Goal: Task Accomplishment & Management: Complete application form

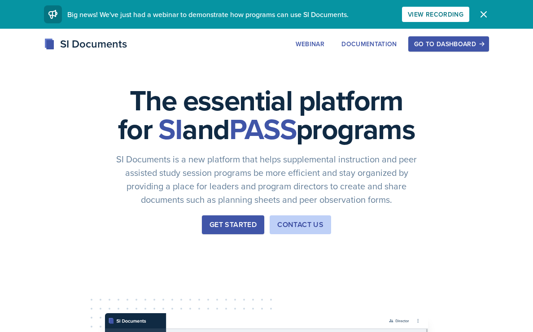
click at [219, 230] on div "Get Started" at bounding box center [233, 225] width 47 height 11
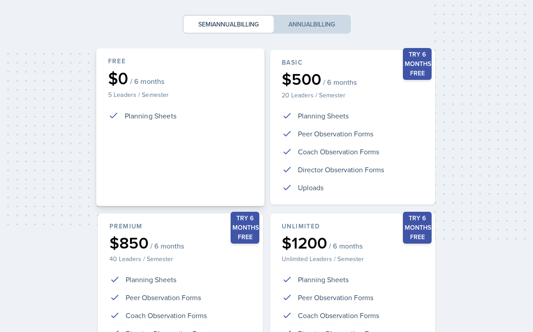
scroll to position [200, 0]
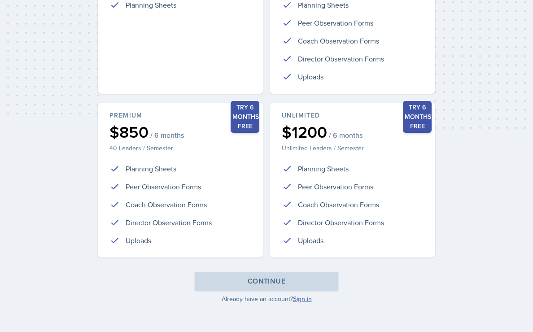
click at [306, 302] on link "Sign in" at bounding box center [302, 298] width 19 height 9
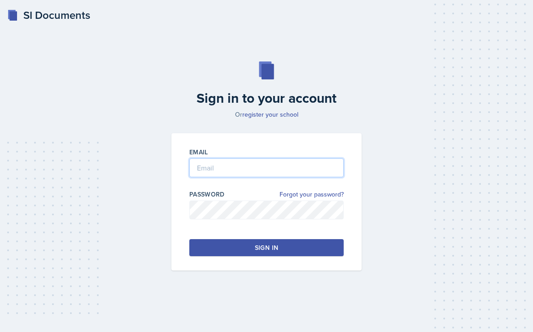
type input "[PERSON_NAME][EMAIL_ADDRESS][PERSON_NAME][DOMAIN_NAME]"
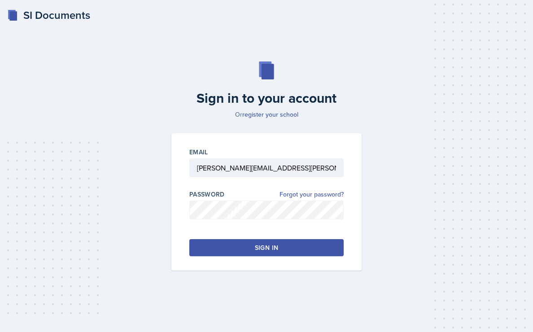
click at [284, 247] on button "Sign in" at bounding box center [266, 247] width 154 height 17
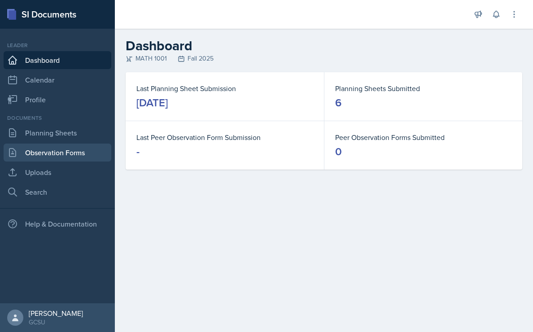
click at [48, 151] on link "Observation Forms" at bounding box center [58, 153] width 108 height 18
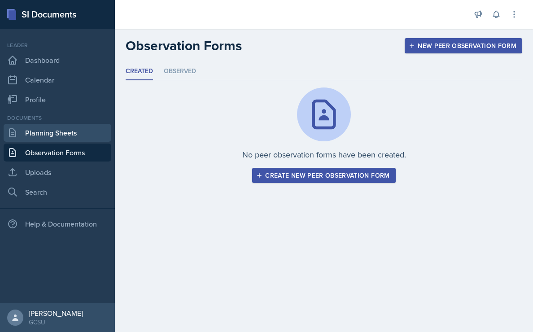
click at [51, 134] on link "Planning Sheets" at bounding box center [58, 133] width 108 height 18
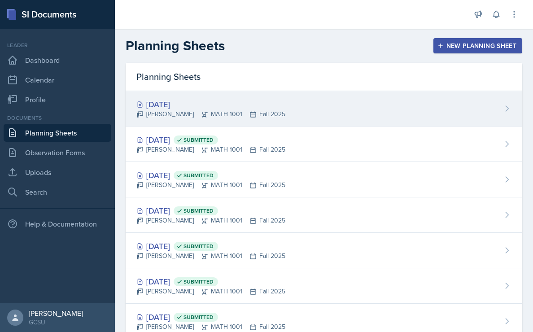
click at [186, 102] on div "[DATE]" at bounding box center [210, 104] width 149 height 12
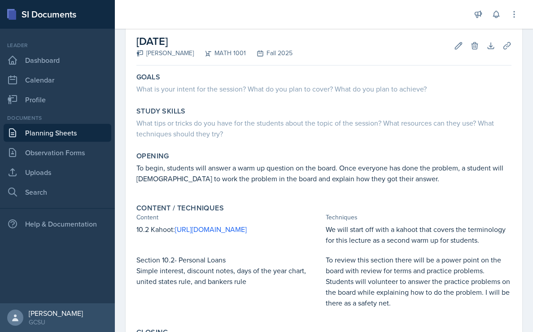
scroll to position [43, 0]
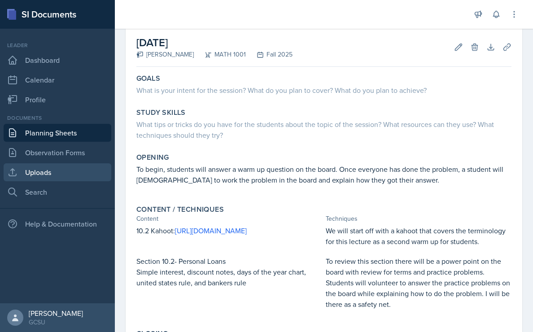
click at [69, 177] on link "Uploads" at bounding box center [58, 172] width 108 height 18
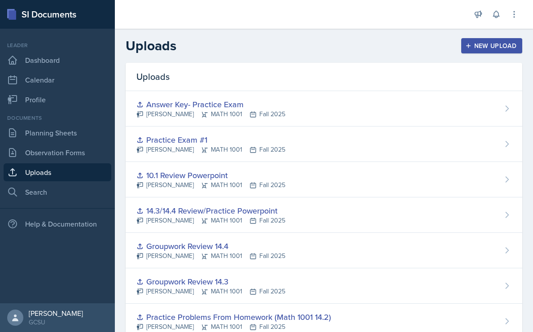
click at [479, 46] on div "New Upload" at bounding box center [492, 45] width 50 height 7
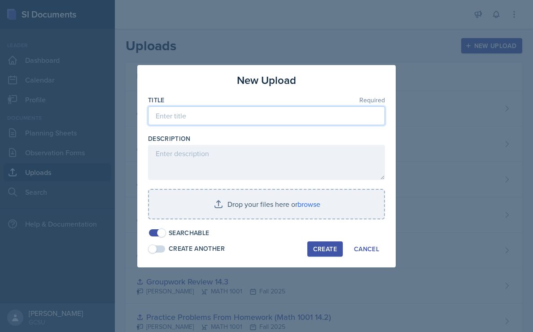
click at [264, 115] on input at bounding box center [266, 115] width 237 height 19
type input "Warm Up Question 10.2"
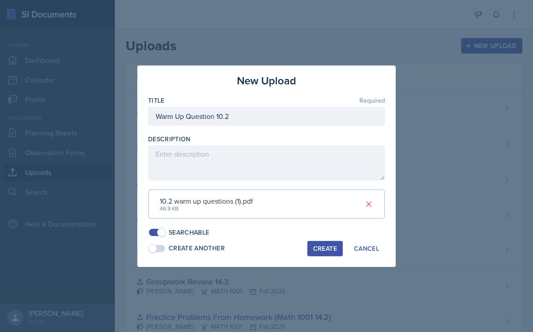
click at [323, 246] on div "Create" at bounding box center [325, 248] width 24 height 7
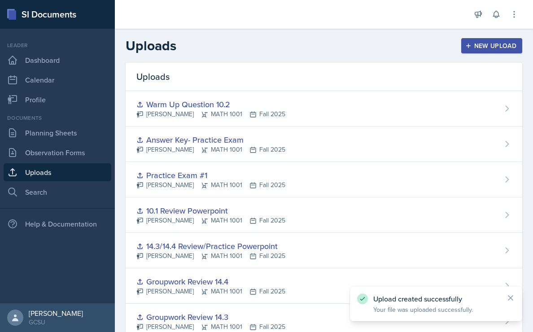
click at [475, 49] on div "New Upload" at bounding box center [492, 45] width 50 height 7
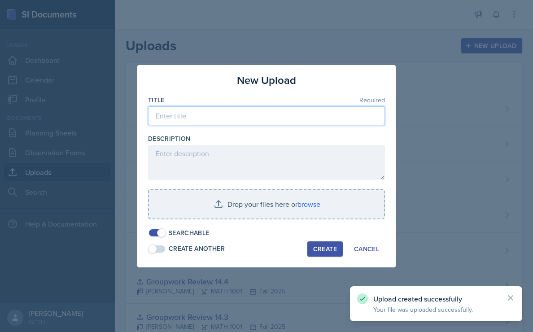
click at [252, 117] on input at bounding box center [266, 115] width 237 height 19
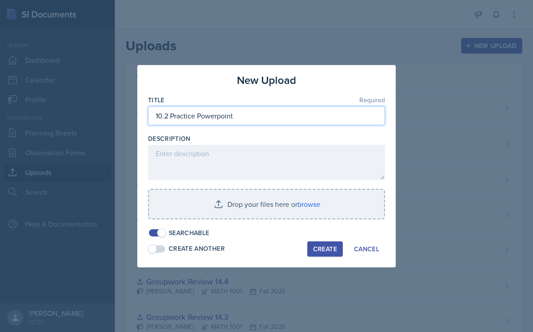
type input "10.2 Practice Powerpoint"
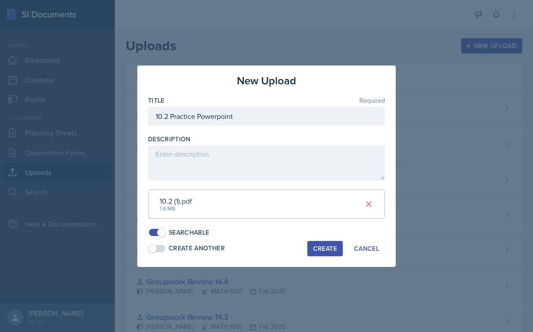
click at [324, 247] on div "Create" at bounding box center [325, 248] width 24 height 7
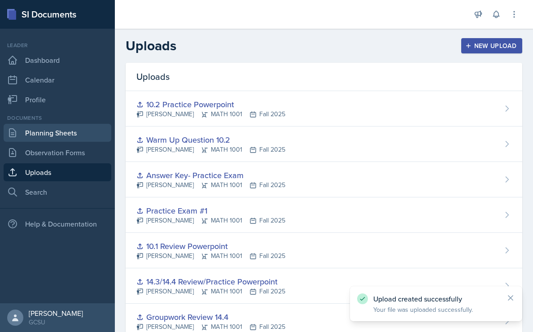
click at [77, 136] on link "Planning Sheets" at bounding box center [58, 133] width 108 height 18
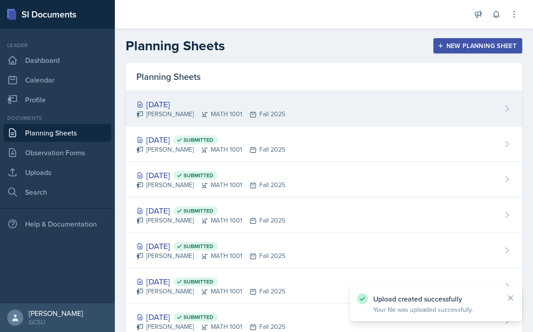
click at [173, 102] on div "[DATE]" at bounding box center [210, 104] width 149 height 12
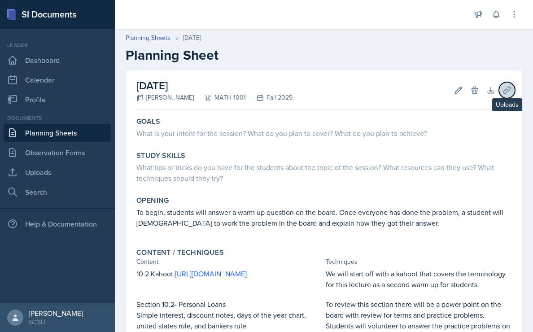
click at [512, 91] on button "Uploads" at bounding box center [507, 90] width 16 height 16
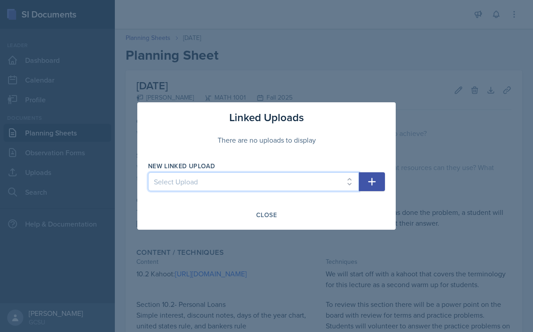
click at [341, 180] on select "Select Upload Practice Problems from Homework (Math 1001 14.1) Practice Problem…" at bounding box center [253, 181] width 211 height 19
select select "ea98f590-f35d-4487-8098-ffb13125ac52"
click at [148, 172] on select "Select Upload Practice Problems from Homework (Math 1001 14.1) Practice Problem…" at bounding box center [253, 181] width 211 height 19
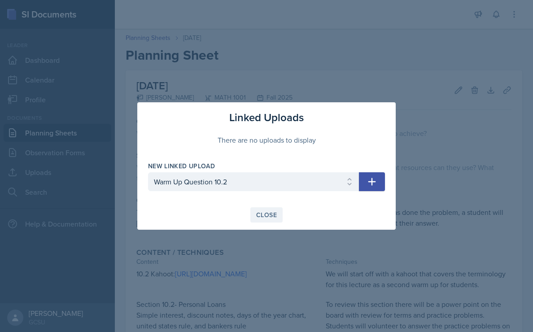
click at [262, 215] on div "Close" at bounding box center [266, 214] width 21 height 7
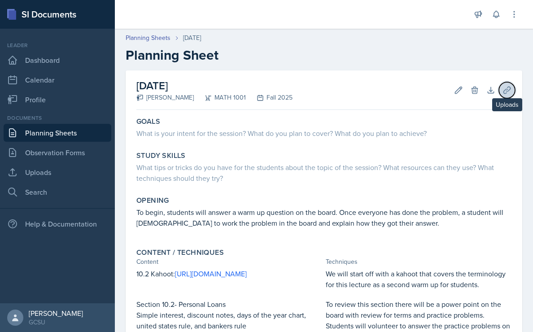
click at [504, 97] on button "Uploads" at bounding box center [507, 90] width 16 height 16
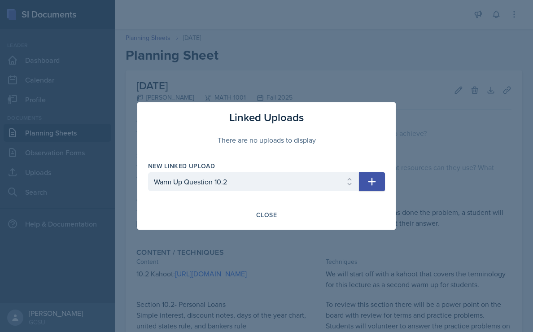
click at [369, 183] on icon "button" at bounding box center [372, 181] width 11 height 11
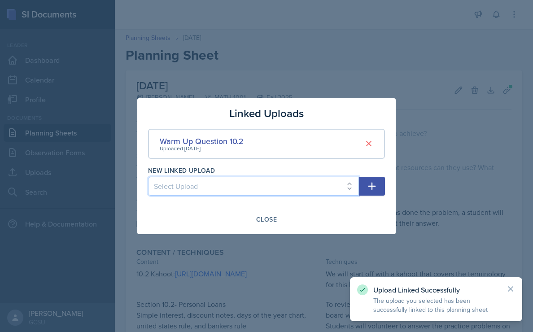
click at [272, 193] on select "Select Upload Practice Problems from Homework (Math 1001 14.1) Practice Problem…" at bounding box center [253, 186] width 211 height 19
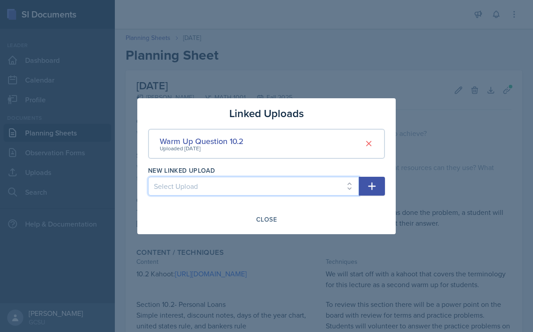
select select "08c5b0a7-ba4f-46dc-ab59-4650fcb14dca"
click at [148, 177] on select "Select Upload Practice Problems from Homework (Math 1001 14.1) Practice Problem…" at bounding box center [253, 186] width 211 height 19
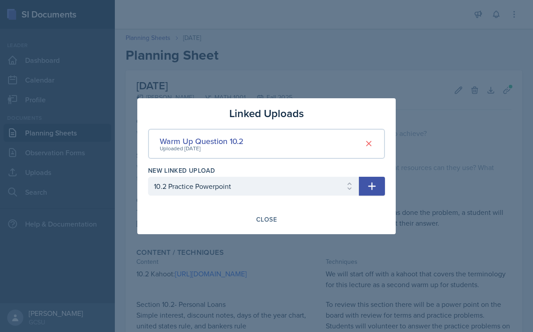
click at [371, 184] on icon "button" at bounding box center [372, 186] width 11 height 11
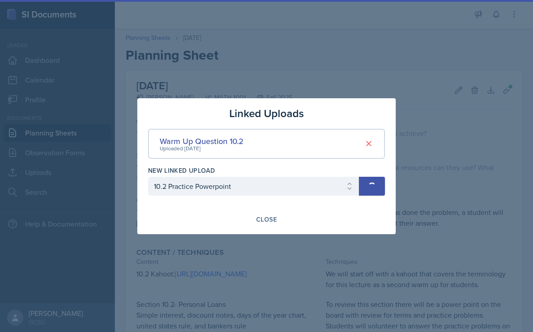
select select
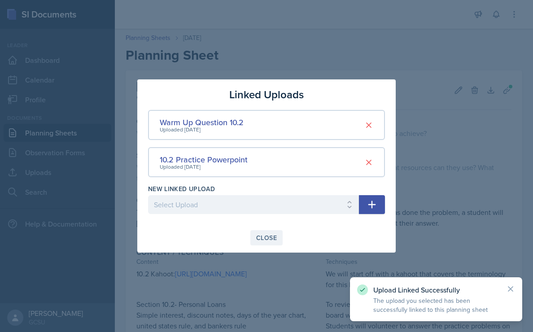
click at [268, 231] on button "Close" at bounding box center [266, 237] width 32 height 15
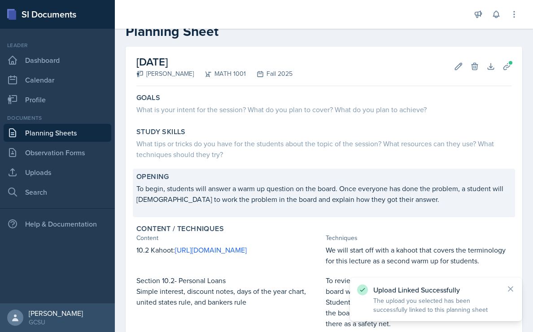
scroll to position [34, 0]
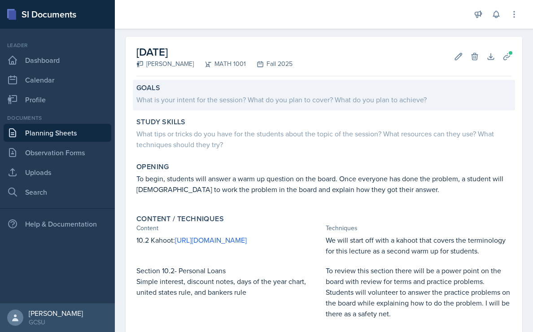
click at [206, 93] on div "What is your intent for the session? What do you plan to cover? What do you pla…" at bounding box center [323, 98] width 375 height 13
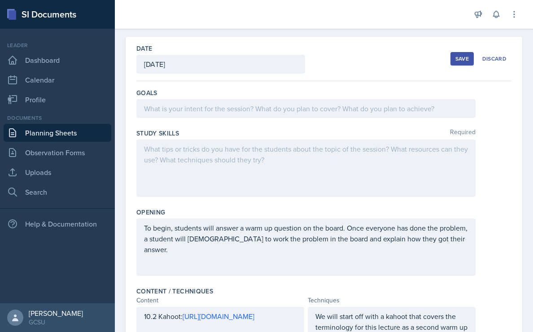
click at [158, 142] on div at bounding box center [305, 168] width 339 height 57
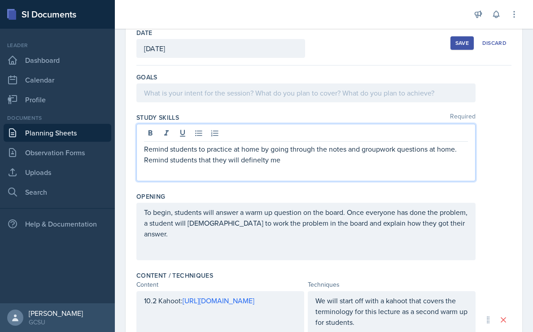
click at [247, 162] on p "Remind students that they will definelty me" at bounding box center [306, 159] width 324 height 11
click at [281, 164] on p "Remind students that they will definitely me" at bounding box center [306, 159] width 324 height 11
click at [378, 155] on p "Remind students that they will definitely need a non-phone calculator from now …" at bounding box center [306, 159] width 324 height 11
click at [382, 154] on p "Remind students that they will definitely need a non-phone calculator from now …" at bounding box center [306, 159] width 324 height 11
click at [384, 147] on p "Remind students to practice at home by going through the notes and groupwork qu…" at bounding box center [306, 149] width 324 height 11
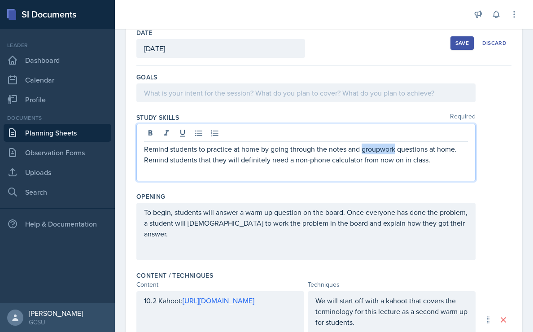
click at [384, 147] on p "Remind students to practice at home by going through the notes and groupwork qu…" at bounding box center [306, 149] width 324 height 11
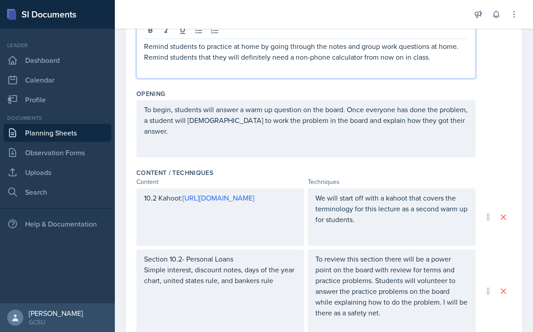
scroll to position [168, 0]
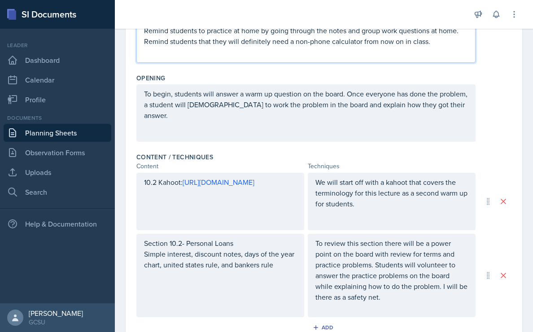
click at [351, 132] on p at bounding box center [306, 126] width 324 height 11
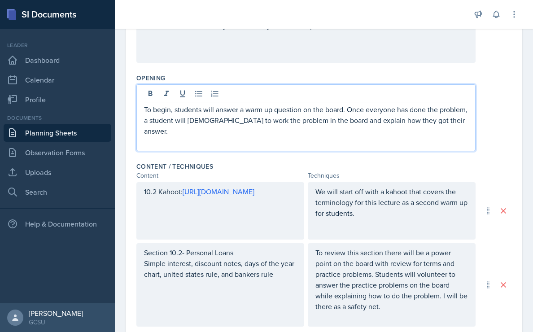
click at [328, 133] on p "To begin, students will answer a warm up question on the board. Once everyone h…" at bounding box center [306, 120] width 324 height 32
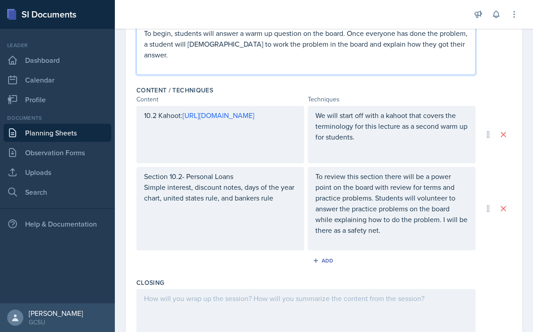
scroll to position [247, 0]
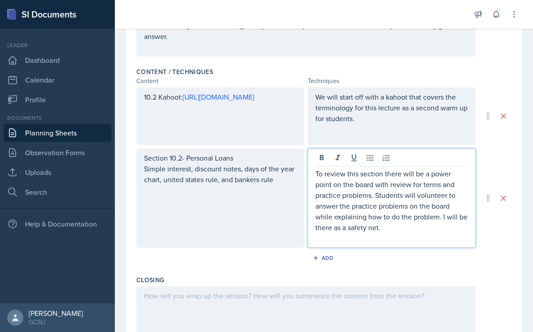
click at [375, 199] on p "To review this section there will be a power point on the board with review for…" at bounding box center [392, 200] width 153 height 65
click at [315, 175] on div "To review this section there will be a power point on the board with review for…" at bounding box center [392, 198] width 168 height 99
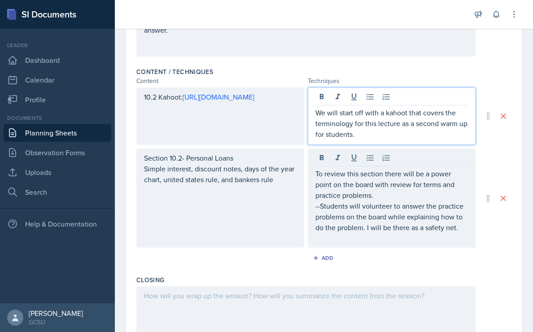
click at [316, 98] on div "We will start off with a kahoot that covers the terminology for this lecture as…" at bounding box center [392, 116] width 168 height 57
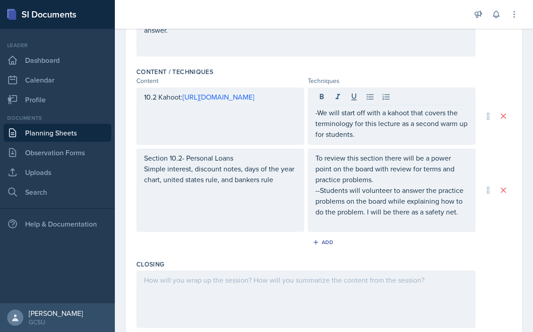
click at [308, 149] on div "To review this section there will be a power point on the board with review for…" at bounding box center [392, 190] width 168 height 83
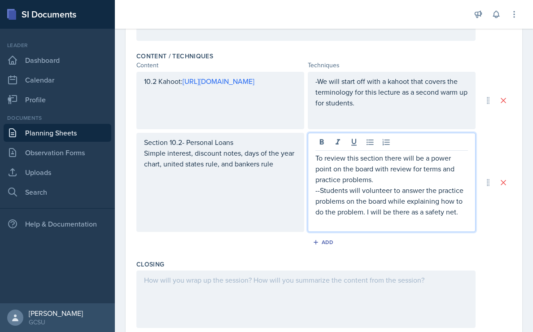
click at [316, 158] on p "To review this section there will be a power point on the board with review for…" at bounding box center [392, 169] width 153 height 32
click at [319, 190] on p "--Students will volunteer to answer the practice problems on the board while ex…" at bounding box center [392, 201] width 153 height 32
click at [384, 110] on div "-We will start off with a kahoot that covers the terminology for this lecture a…" at bounding box center [392, 100] width 168 height 57
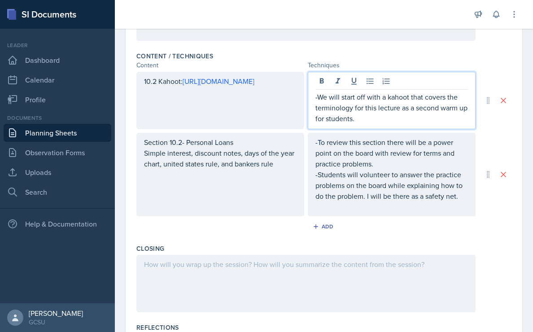
scroll to position [285, 0]
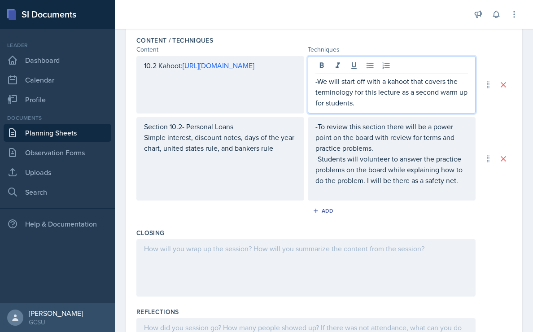
click at [383, 106] on p "-We will start off with a kahoot that covers the terminology for this lecture a…" at bounding box center [392, 92] width 153 height 32
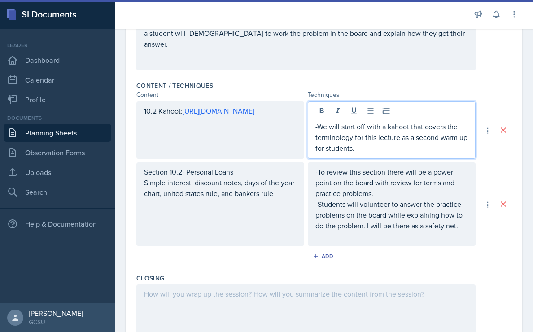
scroll to position [239, 0]
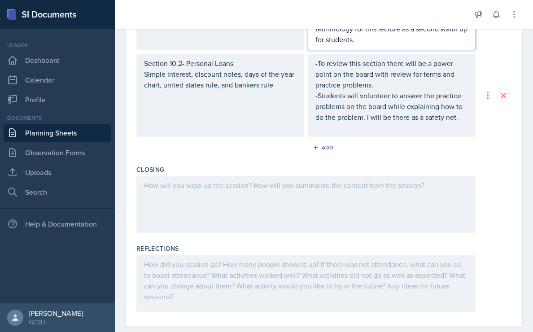
click at [173, 198] on div at bounding box center [305, 204] width 339 height 57
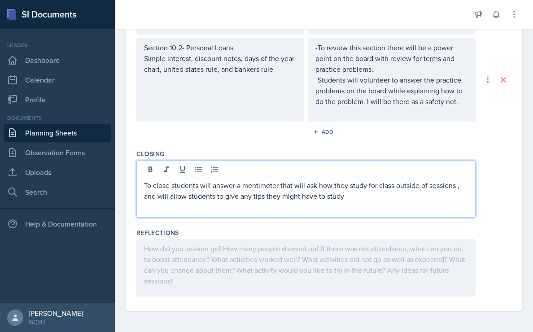
click at [457, 189] on p "To close students will answer a mentimeter that will ask how they study for cla…" at bounding box center [306, 191] width 324 height 22
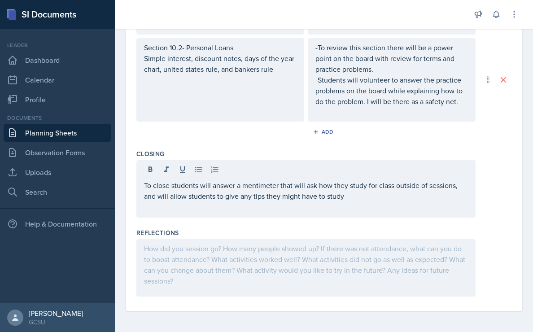
click at [358, 205] on div "To close students will answer a mentimeter that will ask how they study for cla…" at bounding box center [305, 188] width 339 height 57
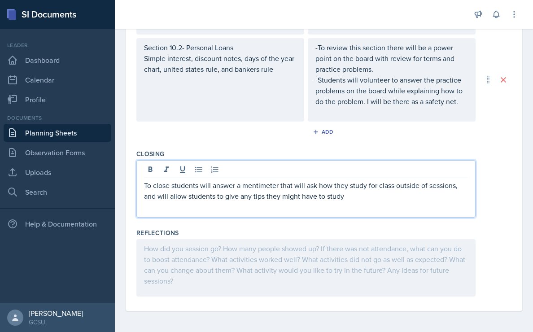
click at [353, 205] on div "To close students will answer a mentimeter that will ask how they study for cla…" at bounding box center [305, 188] width 339 height 57
click at [344, 200] on p "To close students will answer a mentimeter that will ask how they study for cla…" at bounding box center [306, 191] width 324 height 22
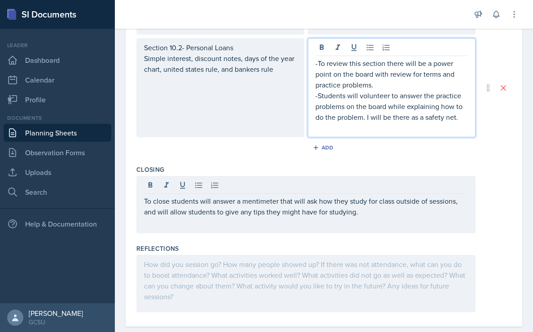
scroll to position [379, 0]
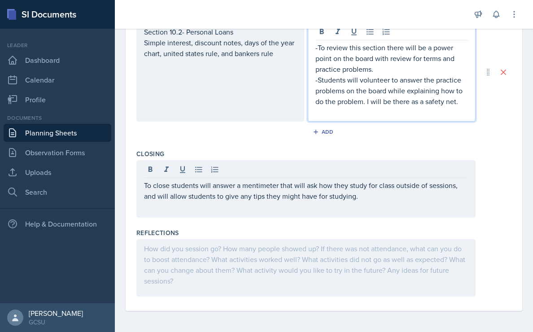
click at [460, 101] on p "-Students will volunteer to answer the practice problems on the board while exp…" at bounding box center [392, 91] width 153 height 32
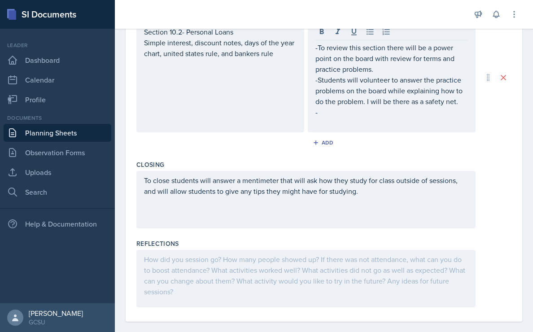
click at [384, 126] on p at bounding box center [392, 123] width 153 height 11
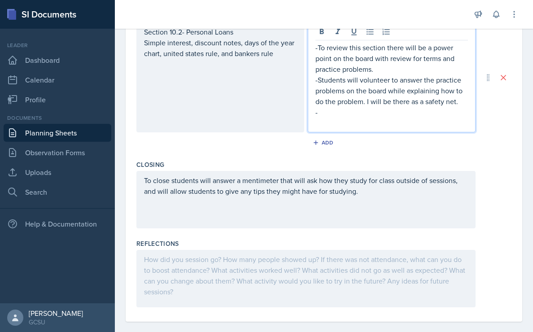
click at [380, 116] on p "-" at bounding box center [392, 112] width 153 height 11
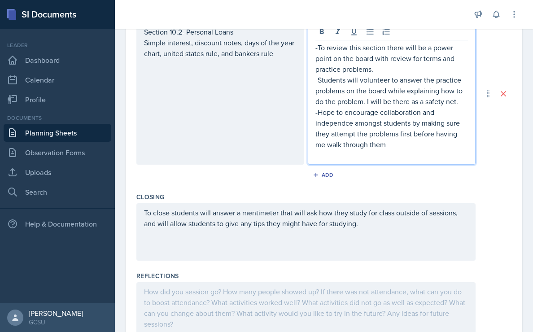
click at [341, 127] on p "-Hope to encourage collaboration and independce amongst students by making sure…" at bounding box center [392, 128] width 153 height 43
click at [329, 126] on p "-Hope to encourage collaboration and interdependence amongst students by making…" at bounding box center [392, 128] width 153 height 43
click at [329, 124] on p "-Hope to encourage collaboration and interdependence amongst students by making…" at bounding box center [392, 128] width 153 height 43
click at [336, 127] on p "-Hope to encourage collaboration and independence amongst students by making su…" at bounding box center [392, 128] width 153 height 43
click at [429, 145] on p "-Hope to encourage collaboration and independence amongst students by making su…" at bounding box center [392, 128] width 153 height 43
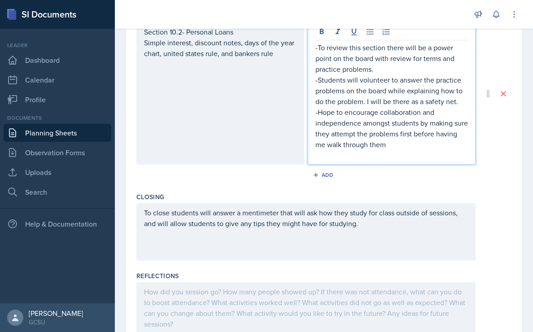
click at [360, 124] on p "-Hope to encourage collaboration and independence amongst students by making su…" at bounding box center [392, 128] width 153 height 43
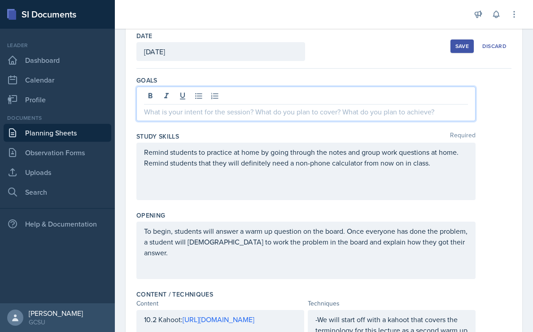
scroll to position [62, 0]
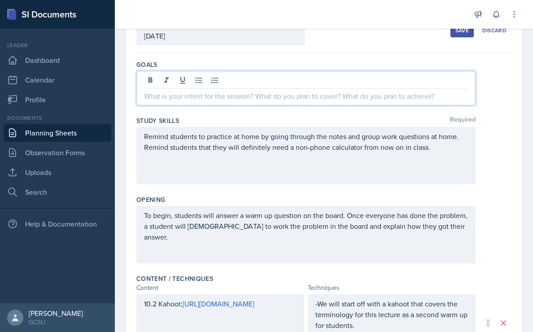
click at [185, 97] on p at bounding box center [306, 96] width 324 height 11
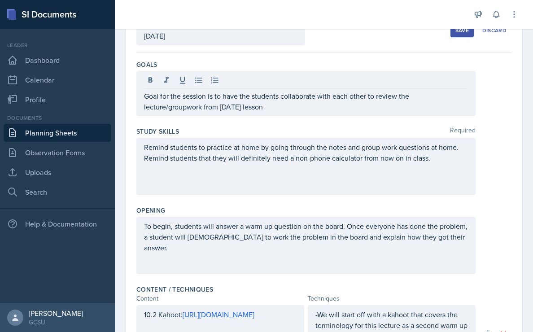
click at [455, 37] on button "Save" at bounding box center [462, 30] width 23 height 13
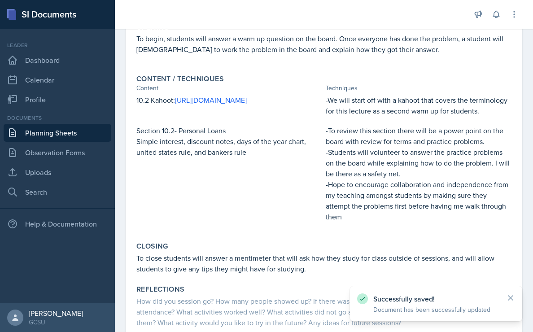
scroll to position [250, 0]
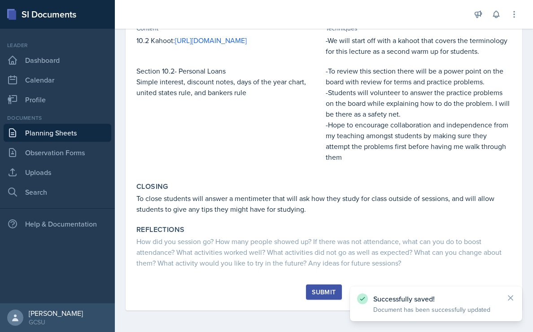
click at [308, 292] on button "Submit" at bounding box center [323, 292] width 35 height 15
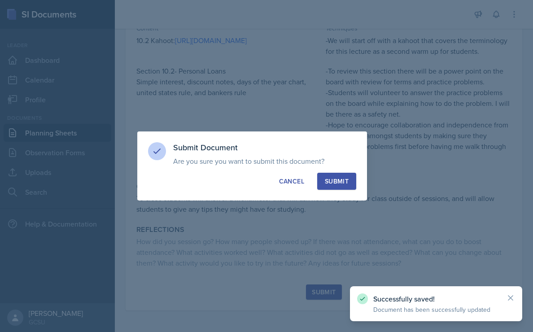
click at [330, 180] on div "Submit" at bounding box center [337, 181] width 24 height 9
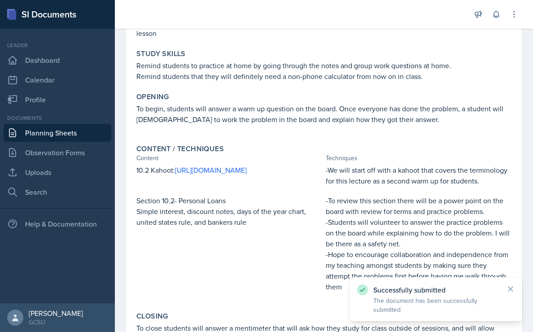
scroll to position [0, 0]
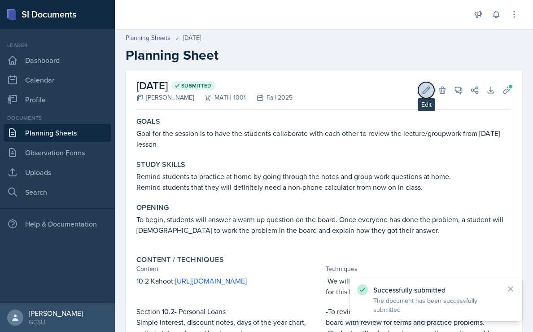
click at [430, 84] on button "Edit" at bounding box center [426, 90] width 16 height 16
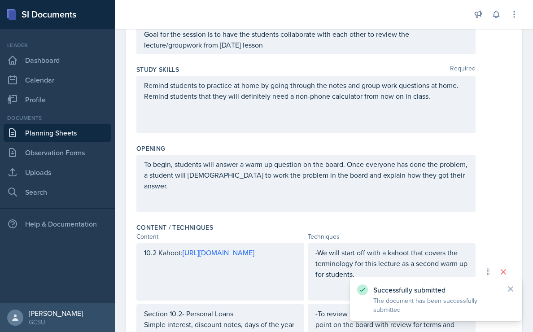
scroll to position [429, 0]
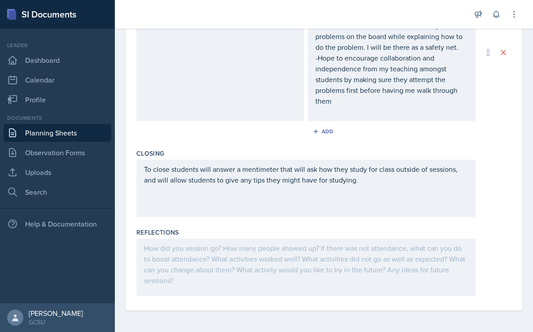
click at [268, 212] on div "To close students will answer a mentimeter that will ask how they study for cla…" at bounding box center [305, 188] width 339 height 57
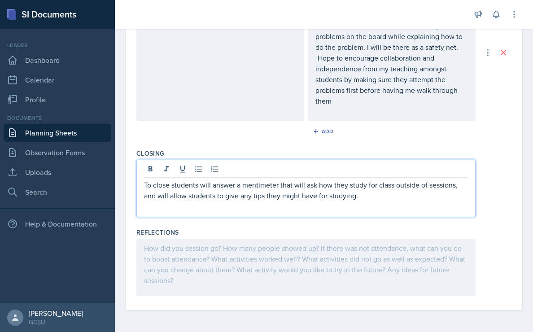
click at [364, 207] on div "To close students will answer a mentimeter that will ask how they study for cla…" at bounding box center [305, 188] width 339 height 57
click at [363, 199] on p "To close students will answer a mentimeter that will ask how they study for cla…" at bounding box center [306, 191] width 324 height 22
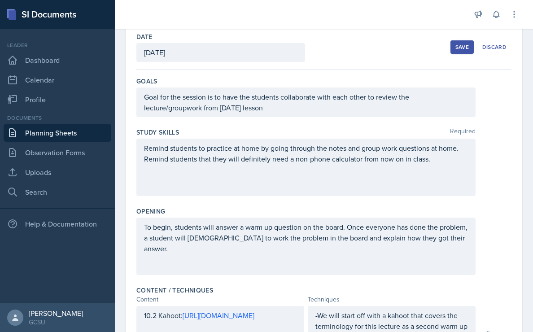
scroll to position [0, 0]
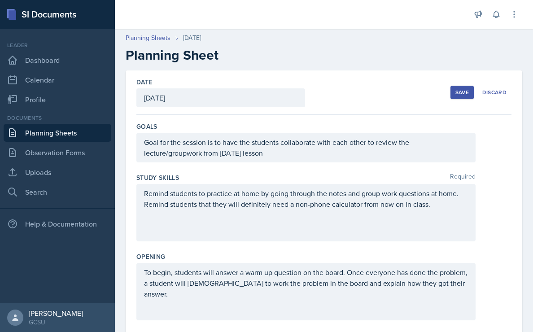
click at [461, 96] on div "Save" at bounding box center [462, 92] width 13 height 7
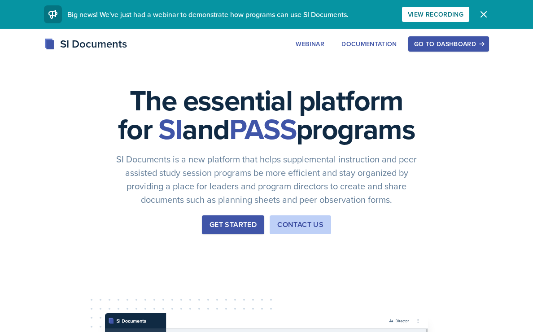
click at [214, 230] on div "Get Started" at bounding box center [233, 225] width 47 height 11
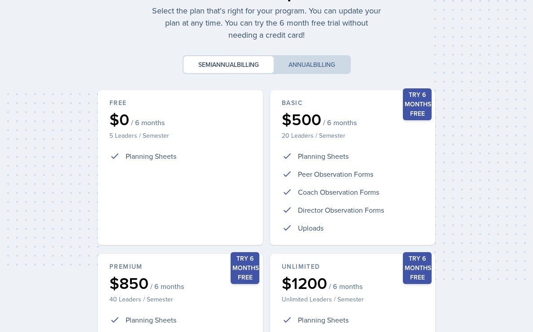
scroll to position [200, 0]
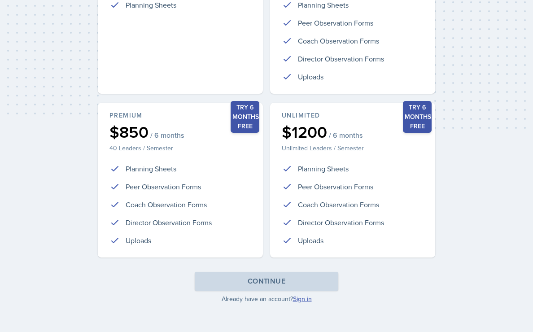
click at [294, 297] on link "Sign in" at bounding box center [302, 298] width 19 height 9
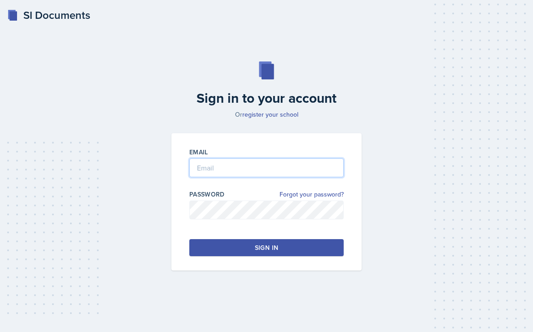
type input "[PERSON_NAME][EMAIL_ADDRESS][PERSON_NAME][DOMAIN_NAME]"
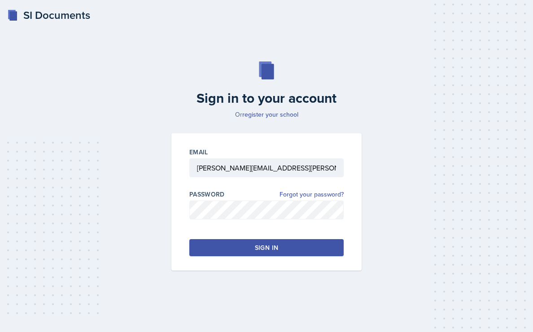
click at [253, 246] on button "Sign in" at bounding box center [266, 247] width 154 height 17
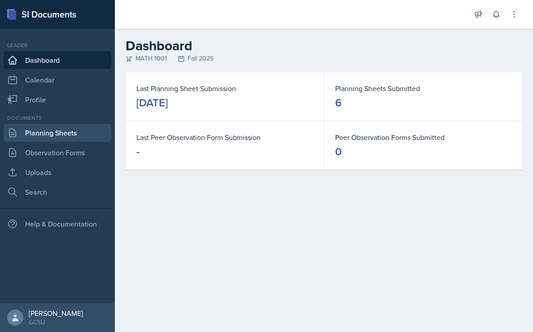
click at [63, 138] on link "Planning Sheets" at bounding box center [58, 133] width 108 height 18
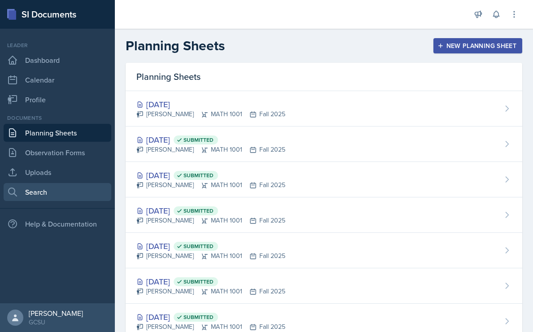
click at [53, 193] on link "Search" at bounding box center [58, 192] width 108 height 18
select select "all"
select select "1"
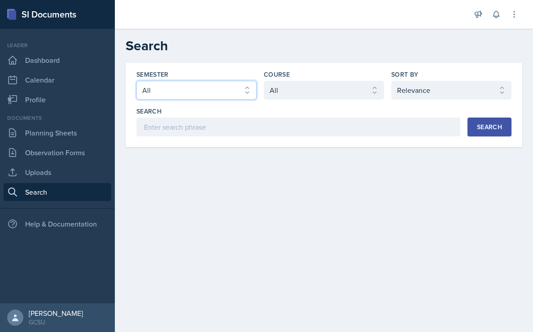
click at [207, 90] on select "Select semester All Fall 2025 Spring 2025 Fall 2024 Spring 2024 Fall 2023 Sprin…" at bounding box center [196, 90] width 120 height 19
select select "b95d2253-5877-4a86-98d0-f81876ad46d6"
click at [136, 81] on select "Select semester All Fall 2025 Spring 2025 Fall 2024 Spring 2024 Fall 2023 Sprin…" at bounding box center [196, 90] width 120 height 19
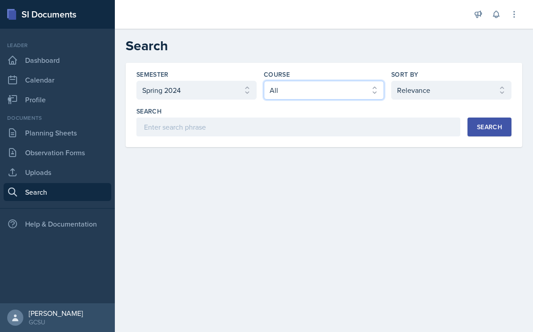
click at [290, 92] on select "Select course All ACCT 3101 ACCT 3102 ASTR 1000 BIOL 1100 BIOL 1107 BIOL 1108 B…" at bounding box center [324, 90] width 120 height 19
select select "c791e157-50e7-4c52-bb41-8889e21dc1fd"
click at [264, 81] on select "Select course All ACCT 3101 ACCT 3102 ASTR 1000 BIOL 1100 BIOL 1107 BIOL 1108 B…" at bounding box center [324, 90] width 120 height 19
click at [411, 100] on div "Semester Select semester All Fall 2025 Spring 2025 Fall 2024 Spring 2024 Fall 2…" at bounding box center [323, 103] width 375 height 66
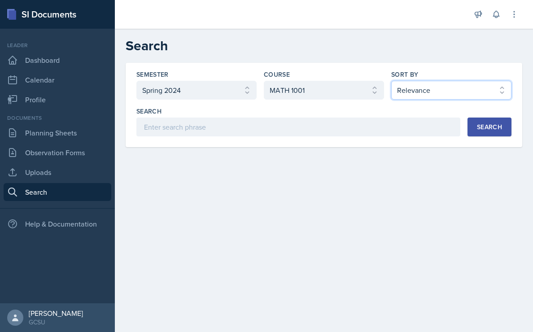
click at [412, 95] on select "Select sort by Relevance Document Date (Asc) Document Date (Desc)" at bounding box center [451, 90] width 120 height 19
select select "2"
click at [391, 81] on select "Select sort by Relevance Document Date (Asc) Document Date (Desc)" at bounding box center [451, 90] width 120 height 19
click at [485, 136] on button "Search" at bounding box center [490, 127] width 44 height 19
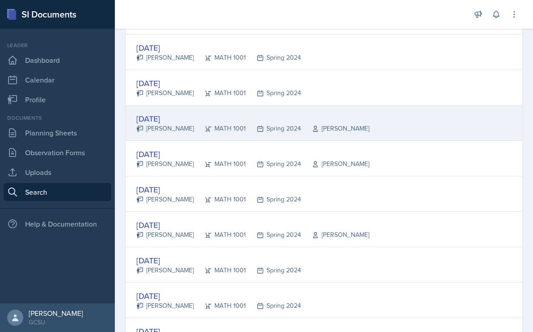
scroll to position [563, 0]
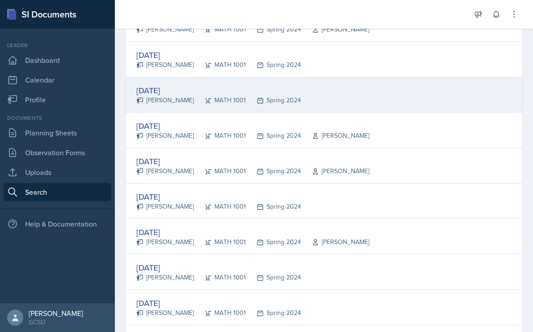
click at [171, 91] on div "Feb 8th, 2024" at bounding box center [218, 90] width 165 height 12
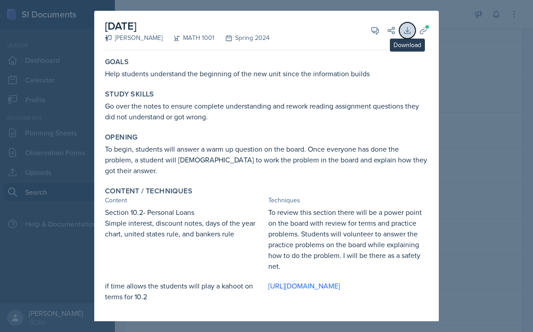
click at [407, 35] on button "Download" at bounding box center [408, 30] width 16 height 16
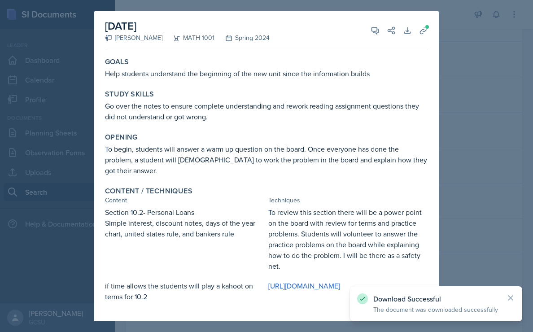
click at [410, 72] on p "Help students understand the beginning of the new unit since the information bu…" at bounding box center [266, 73] width 323 height 11
click at [426, 30] on icon at bounding box center [423, 30] width 7 height 7
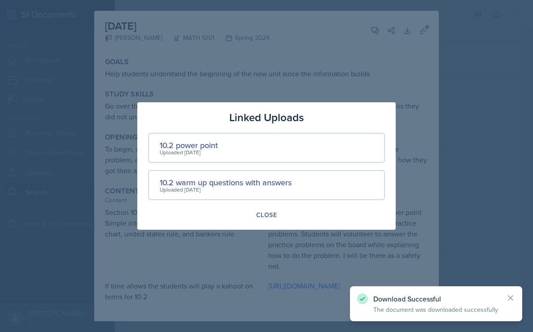
click at [298, 147] on div "10.2 power point Uploaded Feb 5th, 2024" at bounding box center [266, 148] width 237 height 30
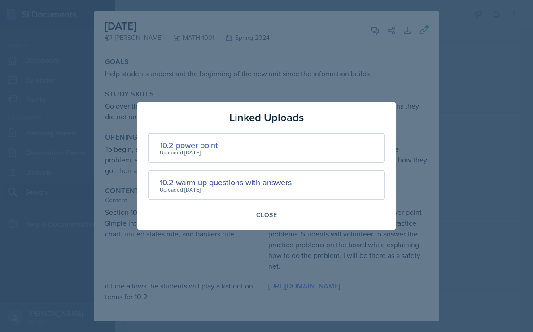
click at [188, 143] on div "10.2 power point" at bounding box center [189, 145] width 58 height 12
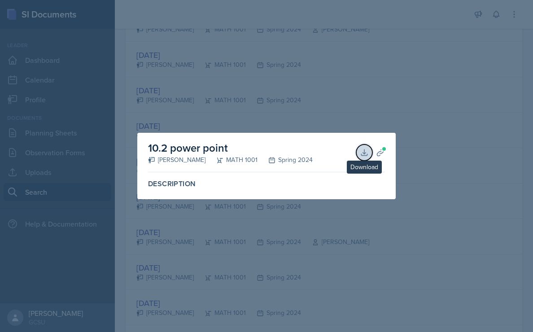
click at [361, 154] on icon at bounding box center [364, 152] width 6 height 6
click at [367, 71] on div at bounding box center [266, 166] width 533 height 332
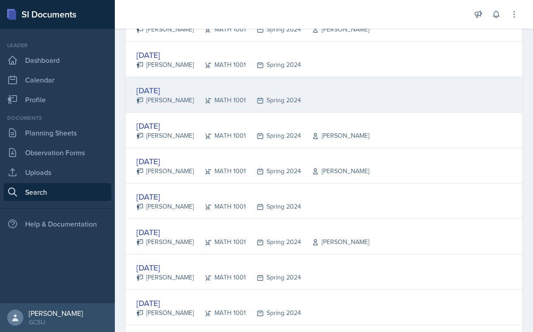
click at [173, 87] on div "Feb 8th, 2024" at bounding box center [218, 90] width 165 height 12
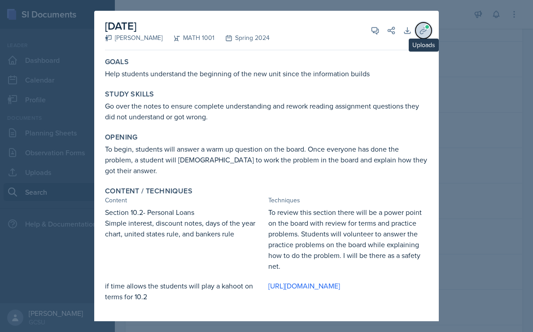
click at [425, 26] on span at bounding box center [427, 26] width 5 height 5
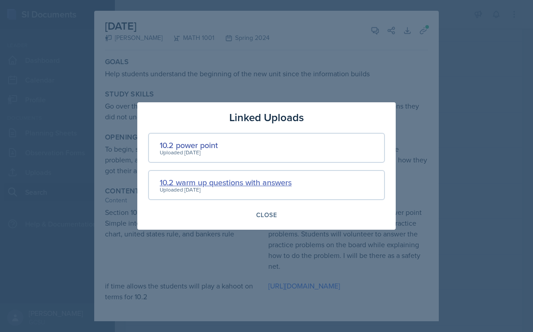
click at [264, 184] on div "10.2 warm up questions with answers" at bounding box center [226, 182] width 132 height 12
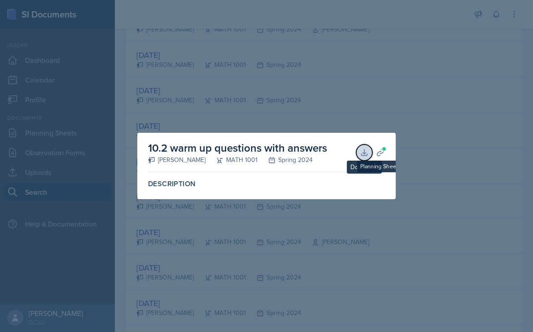
click at [364, 152] on icon at bounding box center [364, 152] width 6 height 6
click at [272, 111] on div at bounding box center [266, 166] width 533 height 332
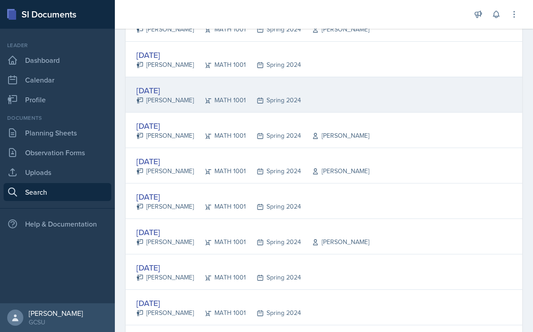
click at [167, 87] on div "Feb 8th, 2024" at bounding box center [218, 90] width 165 height 12
